Goal: Find specific page/section: Find specific page/section

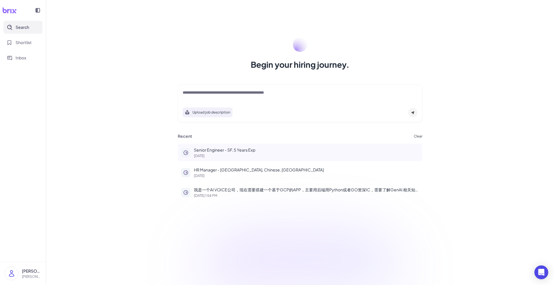
click at [235, 149] on p "Senior Engineer - SF, 5 Years Exp" at bounding box center [306, 150] width 225 height 6
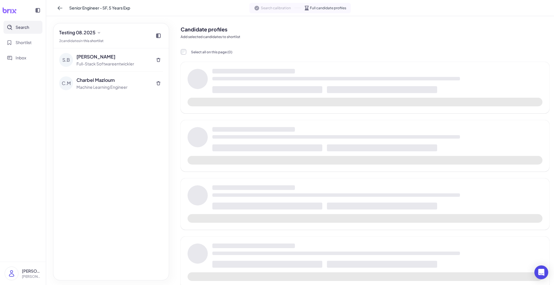
click at [291, 35] on p "Add selected candidates to shortlist" at bounding box center [365, 36] width 369 height 5
click at [114, 60] on div "[PERSON_NAME] Full-Stack Softwareentwickler" at bounding box center [113, 60] width 74 height 14
click at [288, 54] on div "Select all on this page ( 0 )" at bounding box center [365, 52] width 369 height 6
click at [73, 53] on div "[PERSON_NAME] Full-Stack Softwareentwickler" at bounding box center [111, 59] width 104 height 23
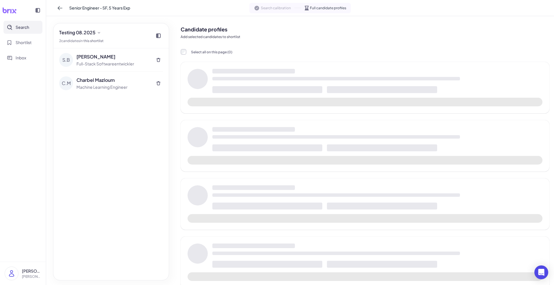
click at [111, 56] on div "[PERSON_NAME]" at bounding box center [113, 56] width 74 height 7
click at [109, 73] on div "[PERSON_NAME] Mazloum Machine Learning Engineer" at bounding box center [111, 83] width 104 height 23
click at [109, 63] on div "Full-Stack Softwareentwickler" at bounding box center [113, 64] width 74 height 6
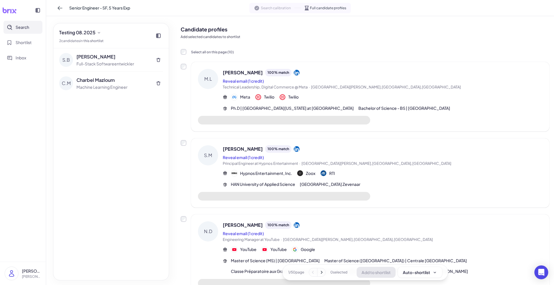
click at [117, 91] on div "[PERSON_NAME] Mazloum Machine Learning Engineer" at bounding box center [111, 83] width 104 height 23
click at [265, 75] on div "100 % match" at bounding box center [278, 73] width 26 height 8
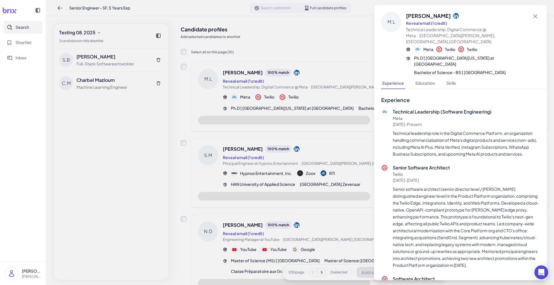
click at [289, 71] on div at bounding box center [277, 142] width 554 height 285
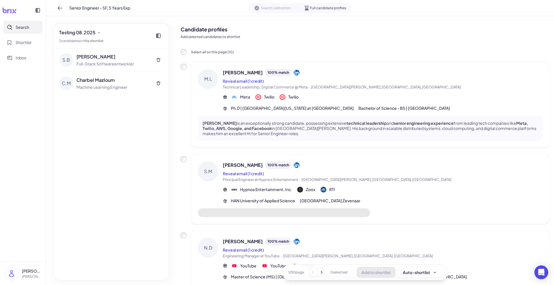
click at [294, 73] on icon at bounding box center [297, 73] width 6 height 6
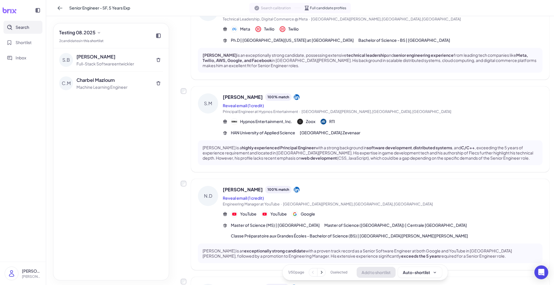
scroll to position [72, 0]
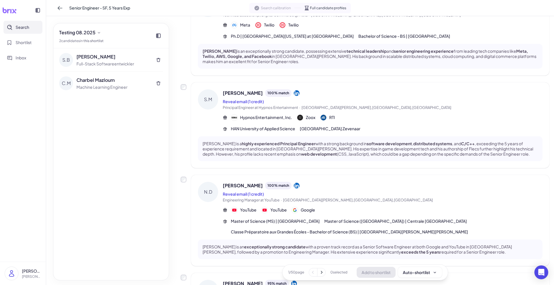
click at [294, 92] on icon at bounding box center [297, 93] width 6 height 6
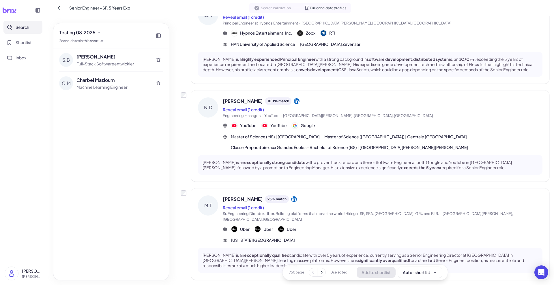
scroll to position [180, 0]
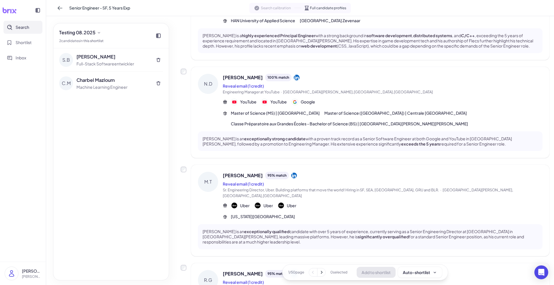
click at [296, 176] on icon at bounding box center [294, 176] width 6 height 6
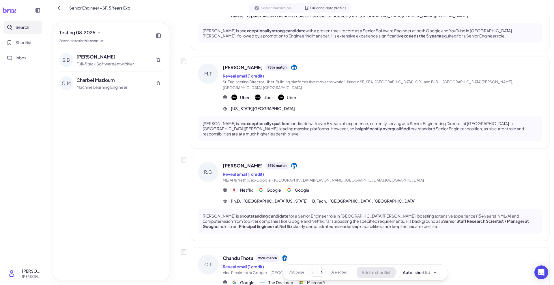
click at [291, 163] on icon at bounding box center [294, 166] width 6 height 6
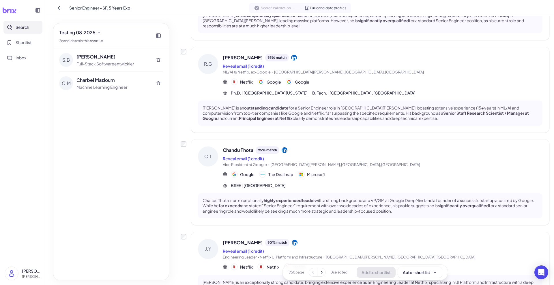
click at [289, 147] on div "Chandu Thota 95 % match" at bounding box center [383, 151] width 320 height 8
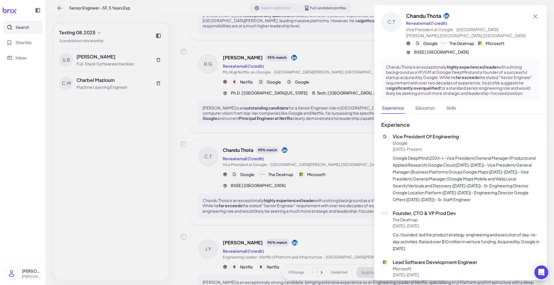
click at [285, 146] on div at bounding box center [277, 142] width 554 height 285
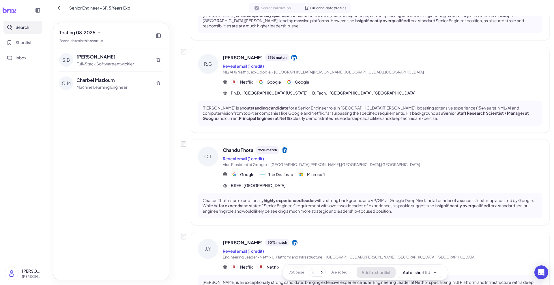
click at [286, 147] on icon at bounding box center [285, 150] width 6 height 6
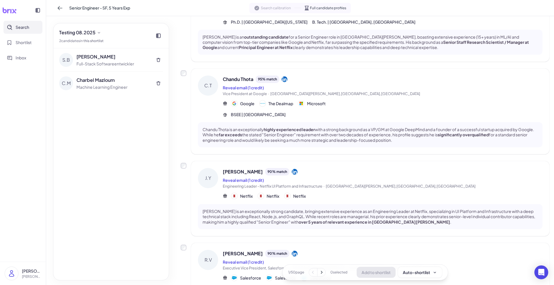
scroll to position [505, 0]
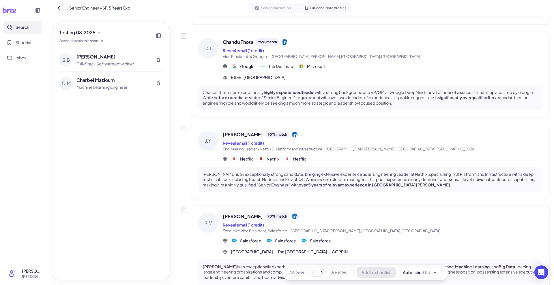
click at [292, 214] on icon at bounding box center [295, 217] width 6 height 6
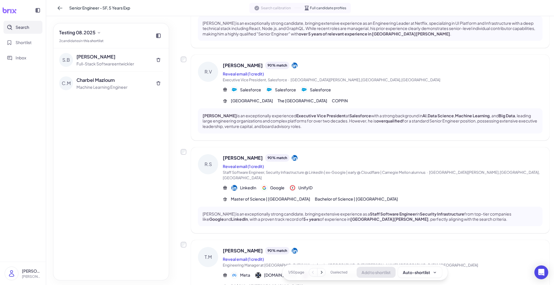
scroll to position [713, 0]
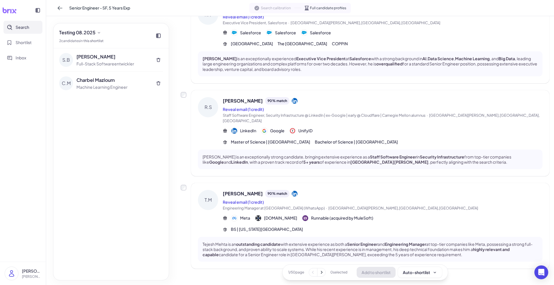
click at [292, 191] on icon at bounding box center [295, 194] width 6 height 6
click at [22, 25] on span "Search" at bounding box center [23, 27] width 14 height 6
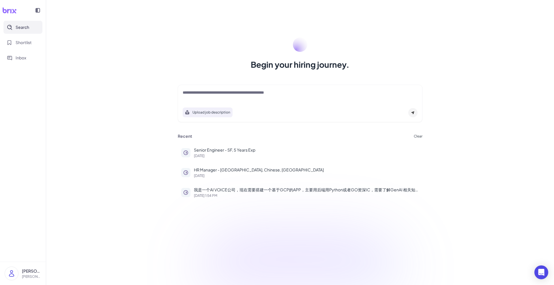
click at [205, 93] on textarea at bounding box center [300, 93] width 235 height 7
click at [261, 93] on textarea at bounding box center [300, 93] width 235 height 7
type textarea "**********"
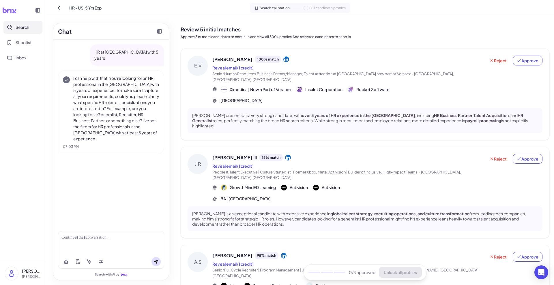
click at [283, 58] on icon at bounding box center [286, 60] width 6 height 6
click at [283, 59] on icon at bounding box center [286, 60] width 6 height 6
click at [283, 154] on div "[PERSON_NAME] III 95 % match" at bounding box center [348, 158] width 273 height 8
click at [271, 241] on div at bounding box center [277, 142] width 554 height 285
click at [285, 155] on icon at bounding box center [288, 158] width 6 height 6
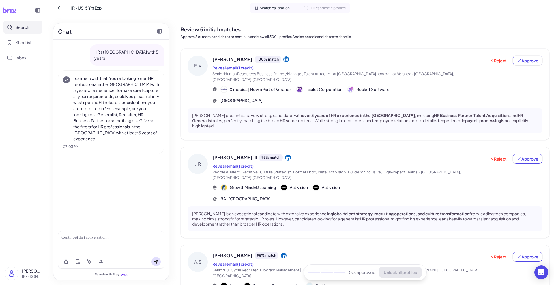
click at [281, 253] on icon at bounding box center [284, 256] width 6 height 6
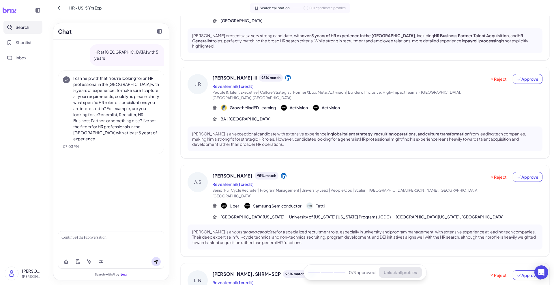
scroll to position [226, 0]
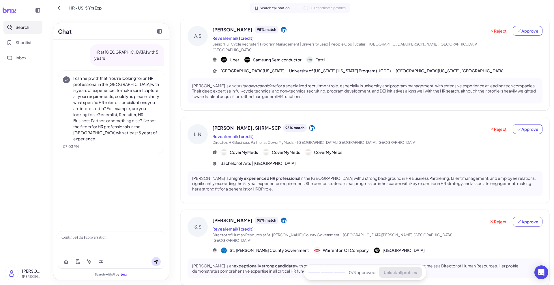
click at [287, 218] on icon at bounding box center [284, 221] width 6 height 6
click at [309, 125] on icon at bounding box center [312, 128] width 6 height 6
click at [531, 219] on span "Approve" at bounding box center [528, 222] width 22 height 6
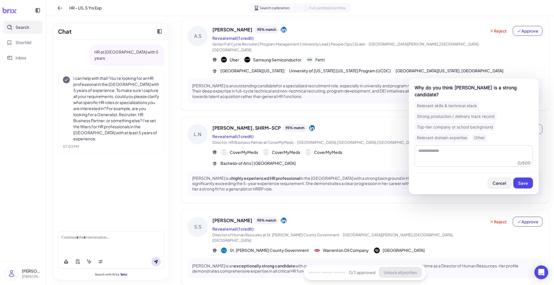
click at [503, 183] on span "Cancel" at bounding box center [500, 183] width 14 height 5
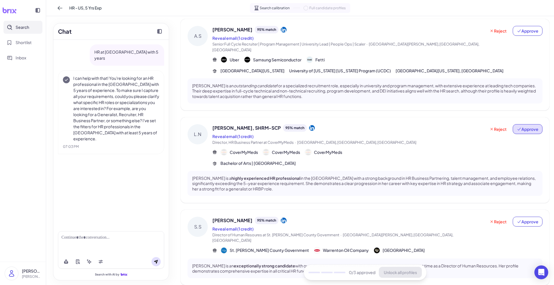
click at [524, 126] on span "Approve" at bounding box center [528, 129] width 22 height 6
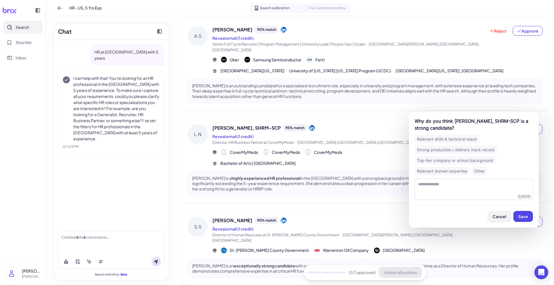
click at [497, 219] on span "Cancel" at bounding box center [500, 216] width 14 height 5
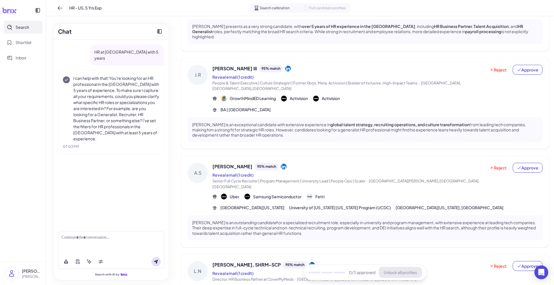
scroll to position [10, 0]
